Goal: Book appointment/travel/reservation

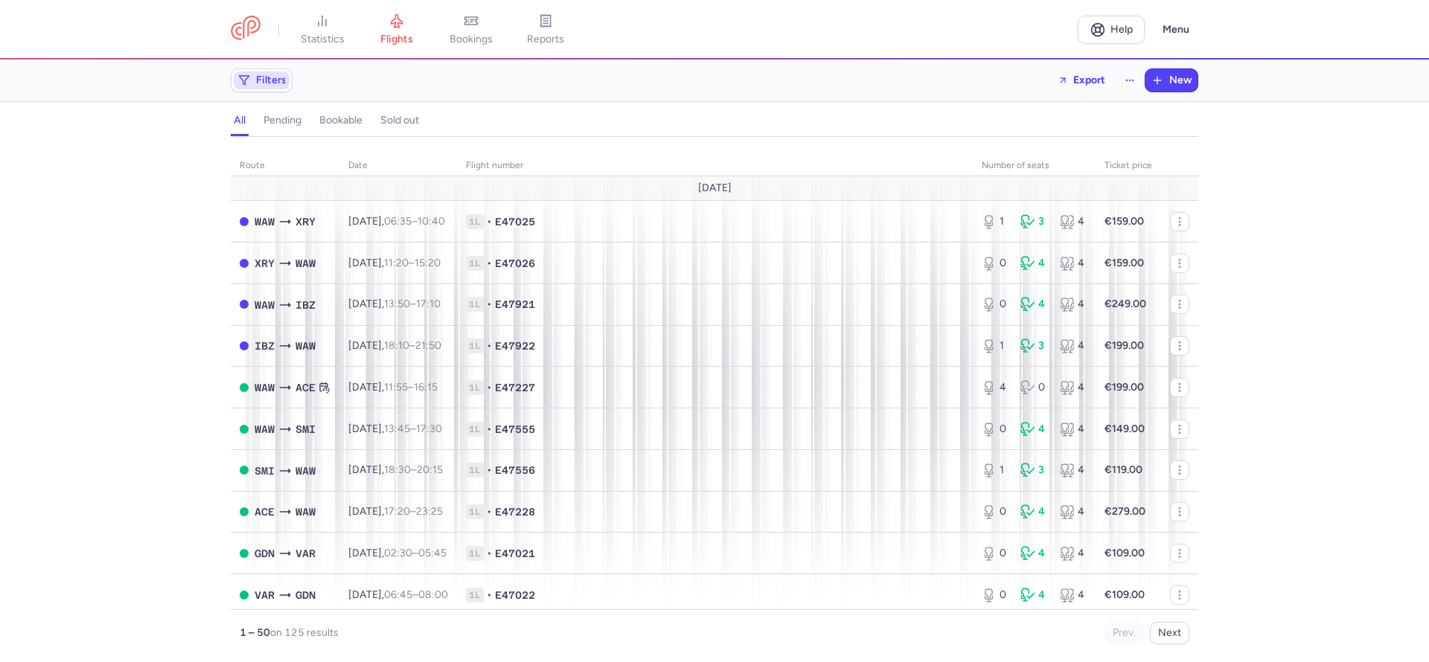
click at [288, 79] on span "Filters" at bounding box center [262, 80] width 56 height 18
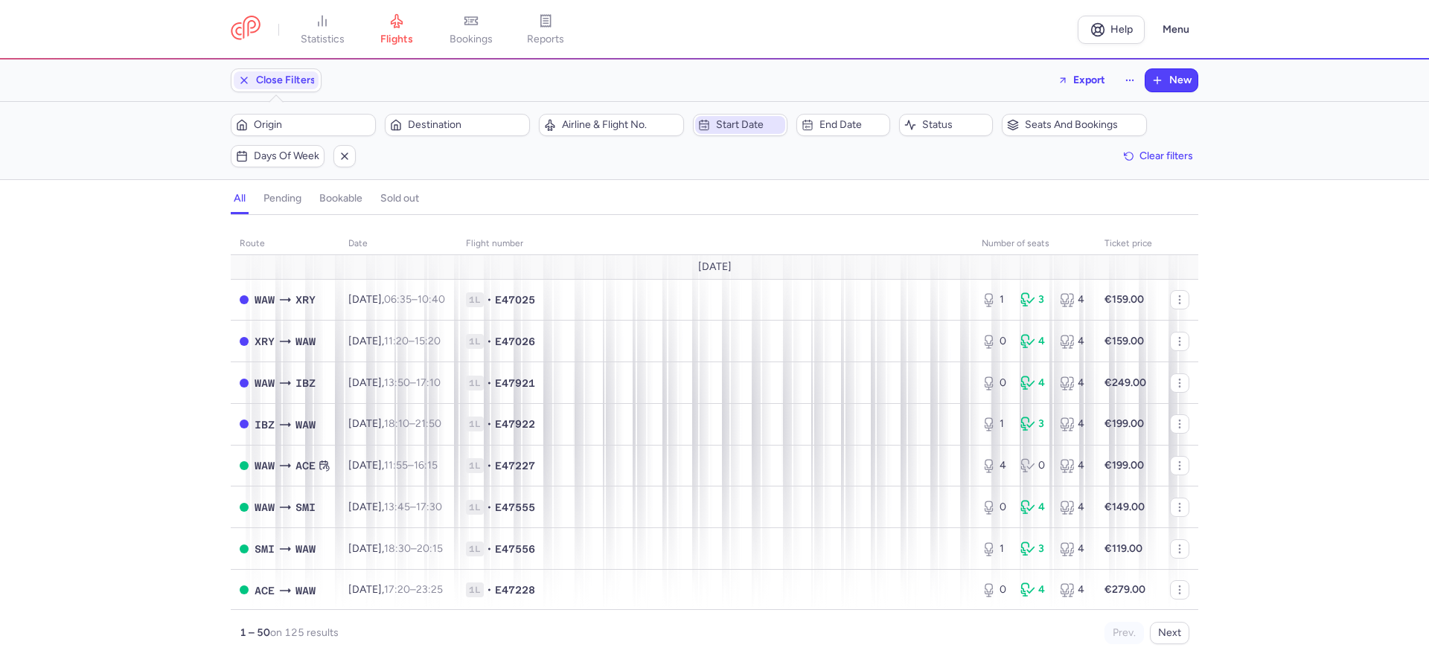
click at [749, 125] on span "Start date" at bounding box center [748, 125] width 65 height 12
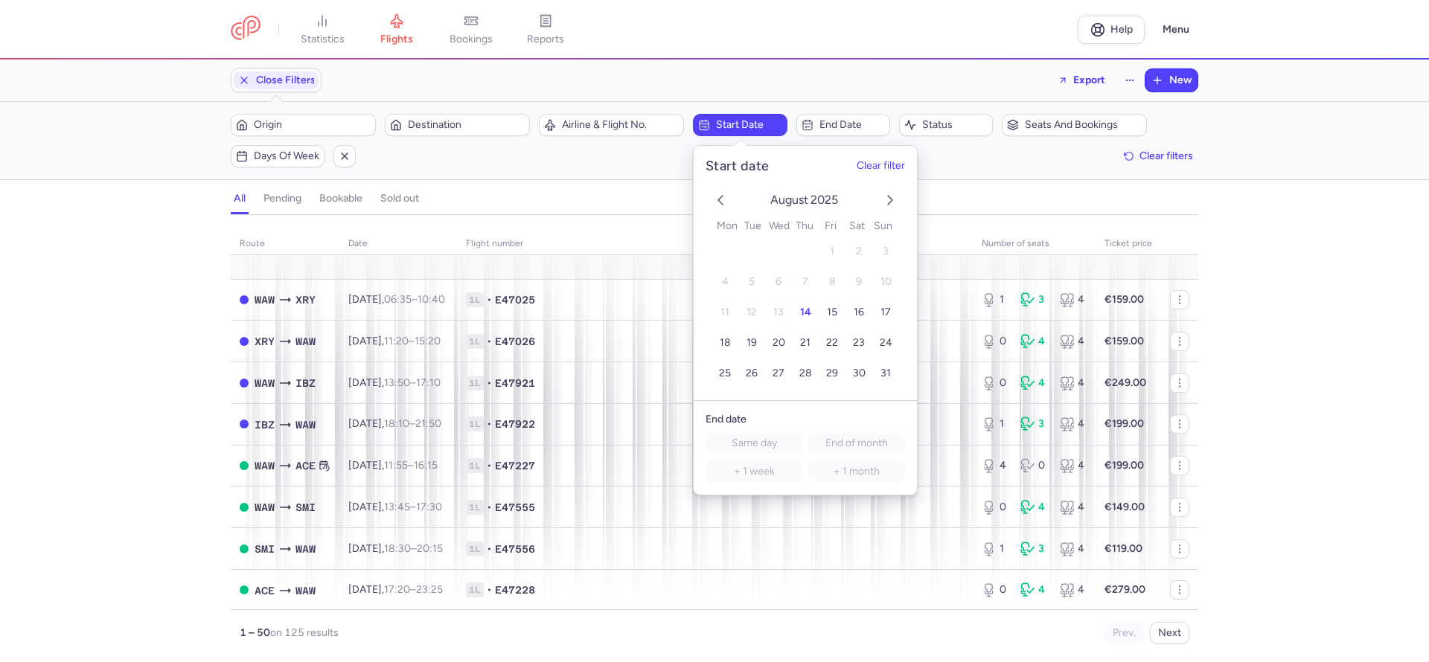
click at [891, 198] on polyline "next month" at bounding box center [890, 200] width 4 height 9
click at [781, 252] on button "3" at bounding box center [779, 252] width 26 height 26
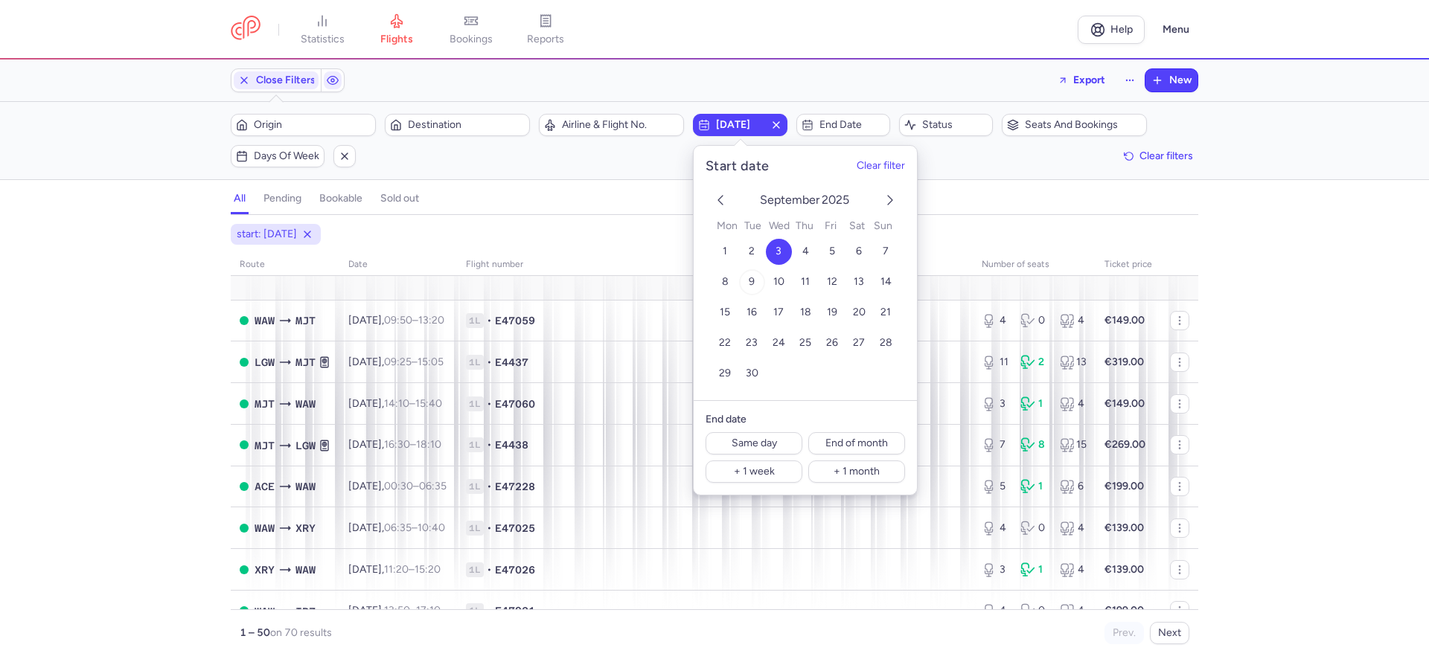
click at [751, 283] on span "9" at bounding box center [752, 282] width 6 height 13
click at [778, 246] on span "3" at bounding box center [778, 252] width 6 height 13
click at [1261, 225] on div "start: [DATE] route date Flight number number of seats Ticket price [DATE] WAW …" at bounding box center [714, 443] width 1429 height 438
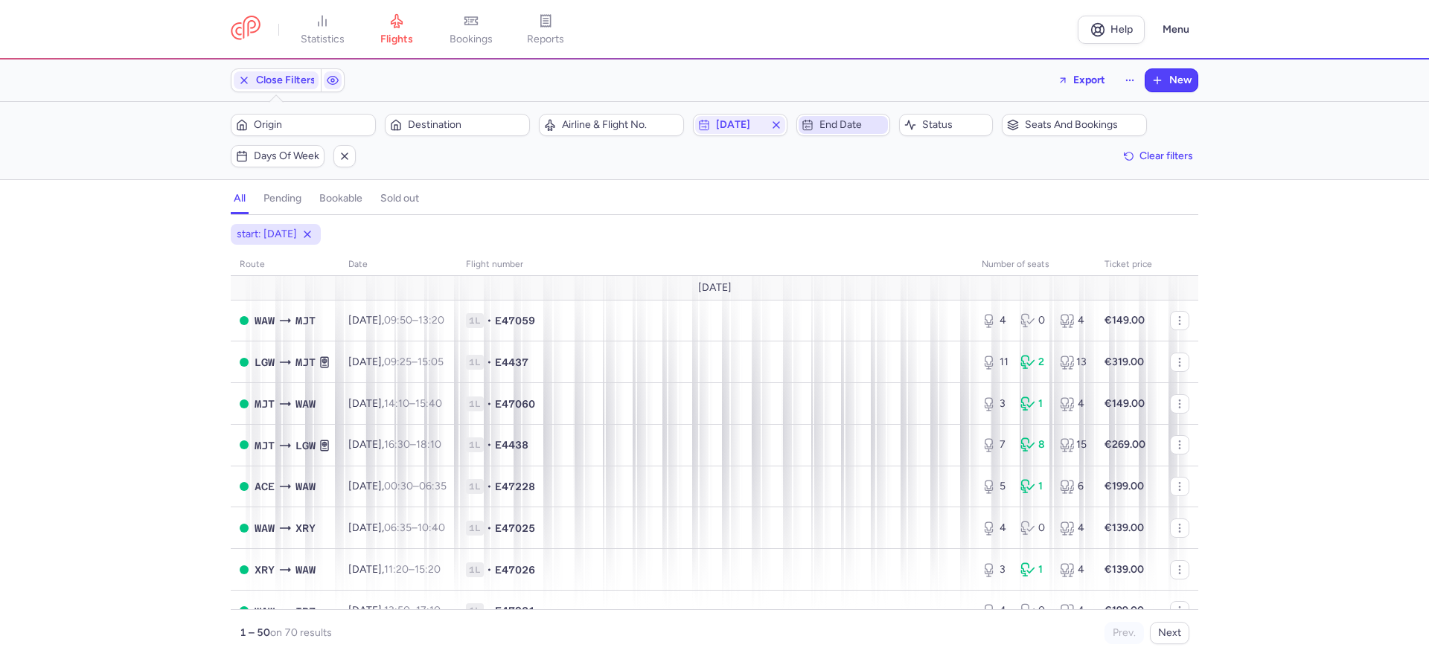
click at [851, 123] on span "End date" at bounding box center [851, 125] width 65 height 12
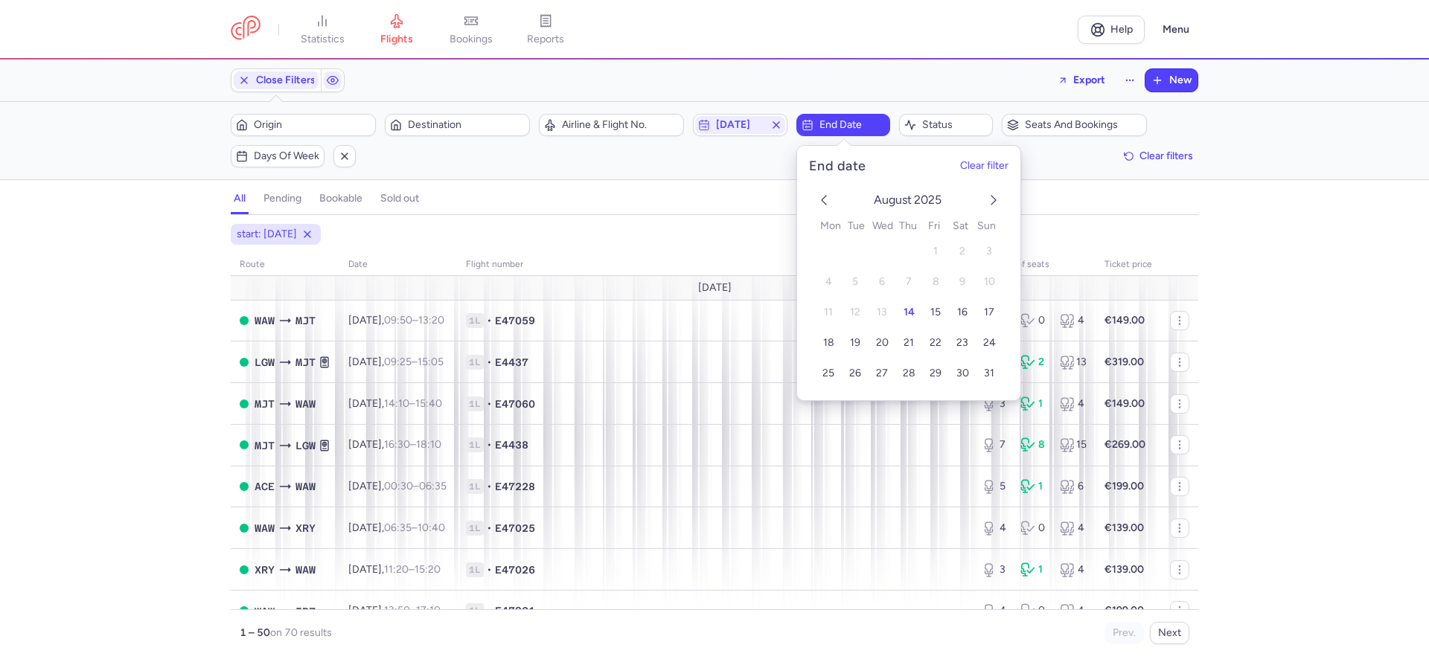
click at [988, 203] on icon "next month" at bounding box center [994, 200] width 18 height 18
click at [883, 278] on span "10" at bounding box center [881, 282] width 11 height 13
click at [1316, 302] on div "start: [DATE] end: [DATE] route date Flight number number of seats Ticket price…" at bounding box center [714, 443] width 1429 height 438
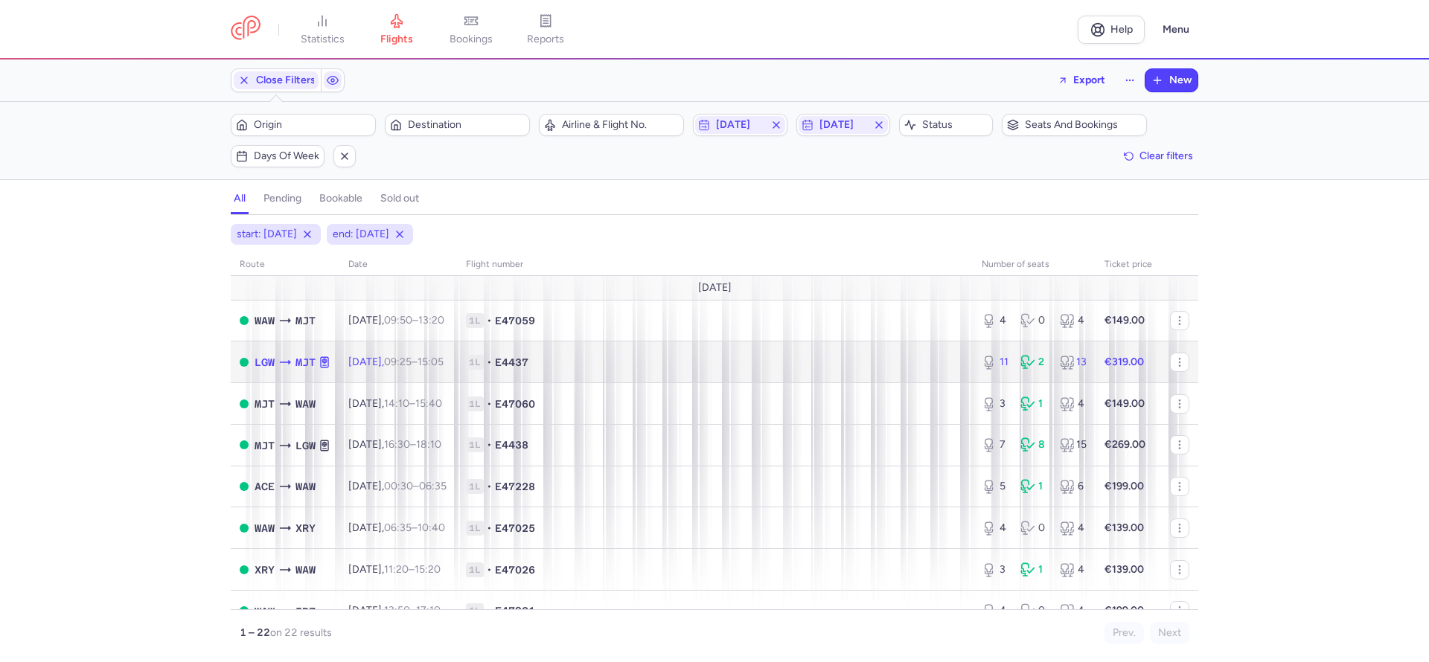
click at [389, 373] on td "[DATE] 09:25 – 15:05 +0" at bounding box center [398, 363] width 118 height 42
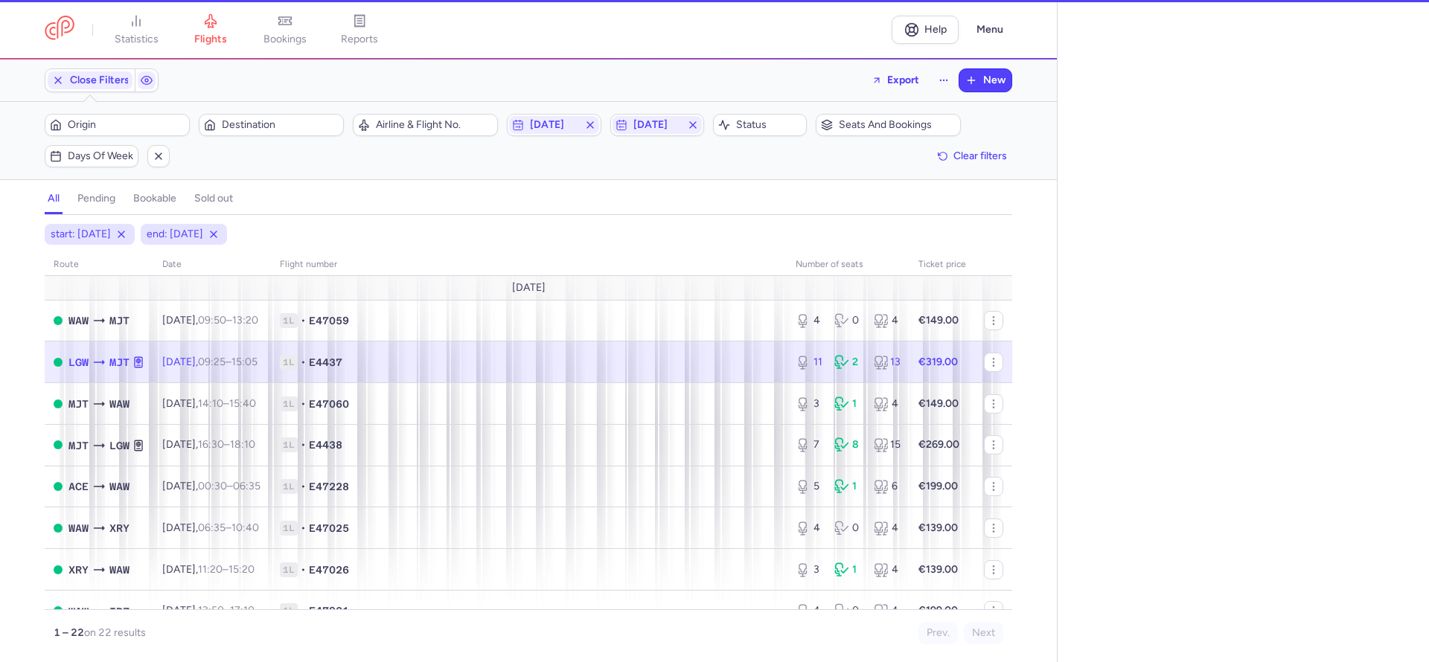
select select "days"
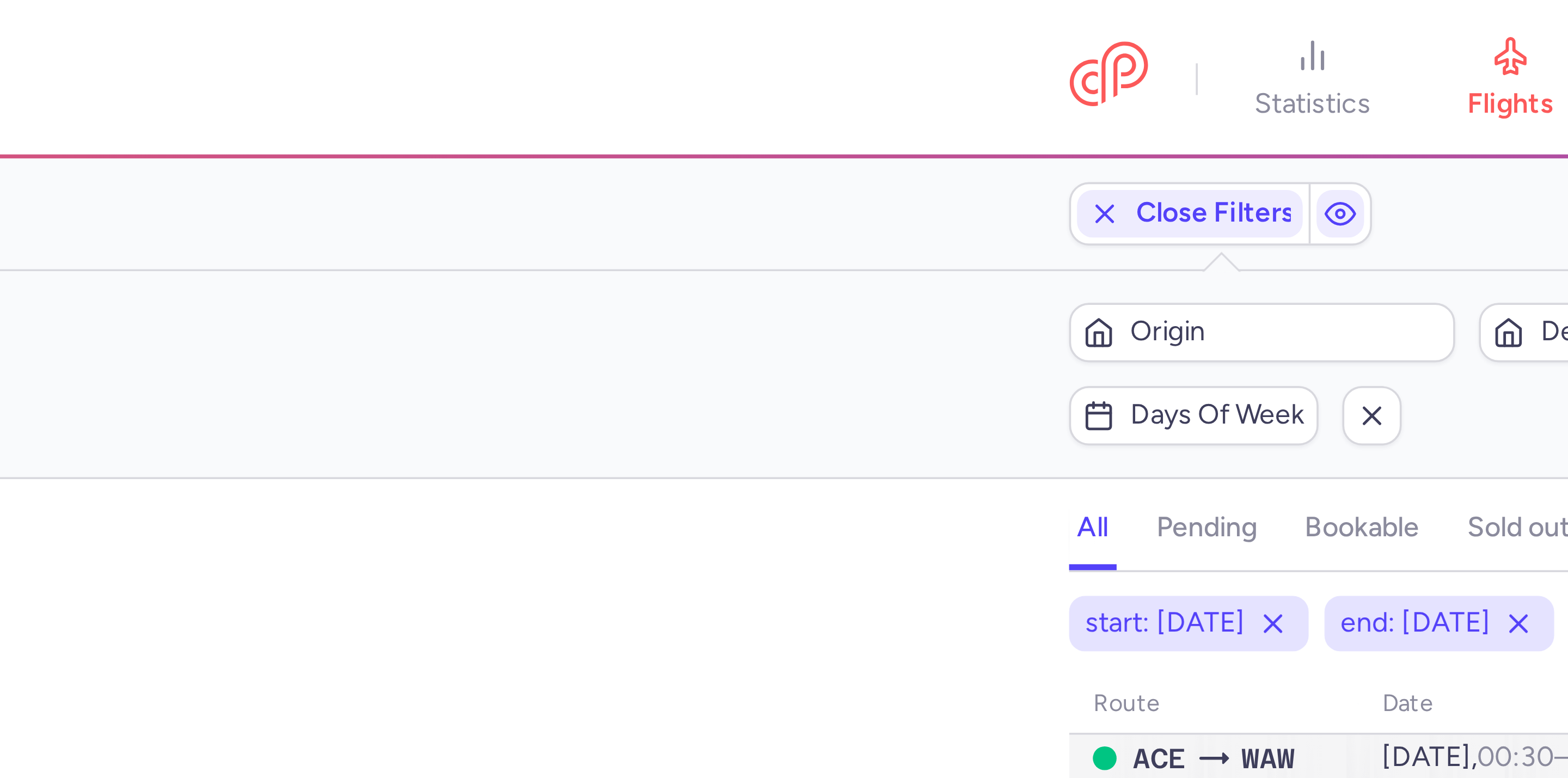
scroll to position [156, 0]
